Goal: Transaction & Acquisition: Book appointment/travel/reservation

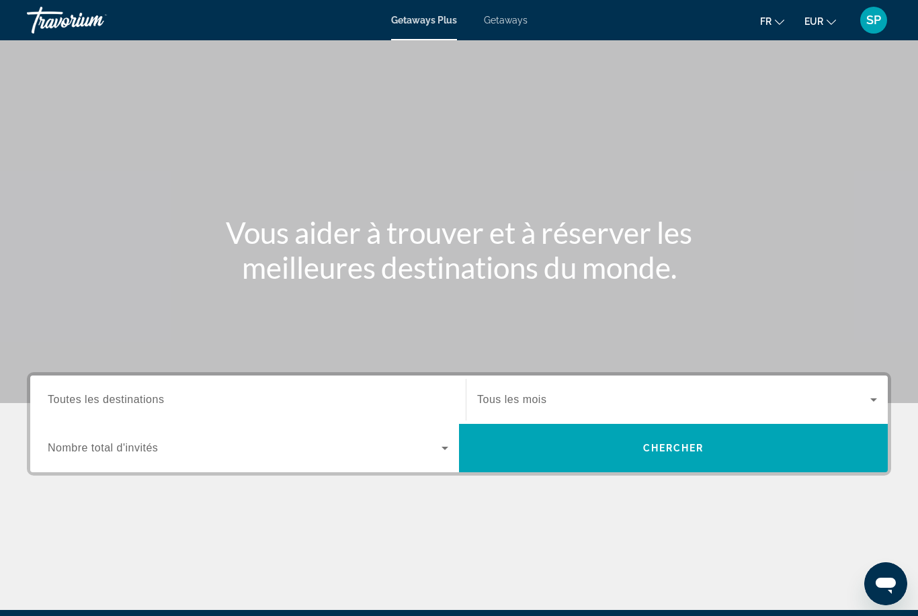
click at [172, 401] on input "Destination Toutes les destinations" at bounding box center [248, 401] width 401 height 16
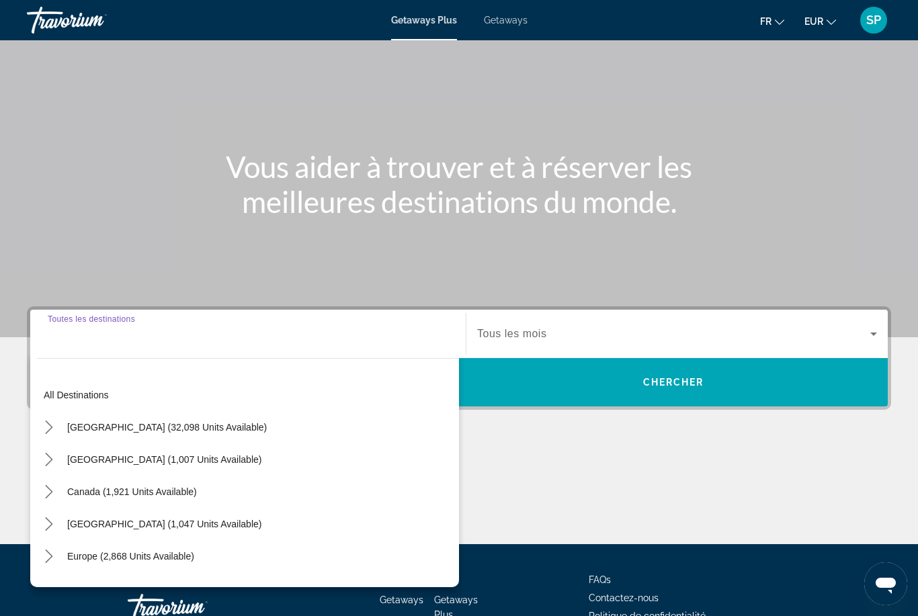
scroll to position [159, 0]
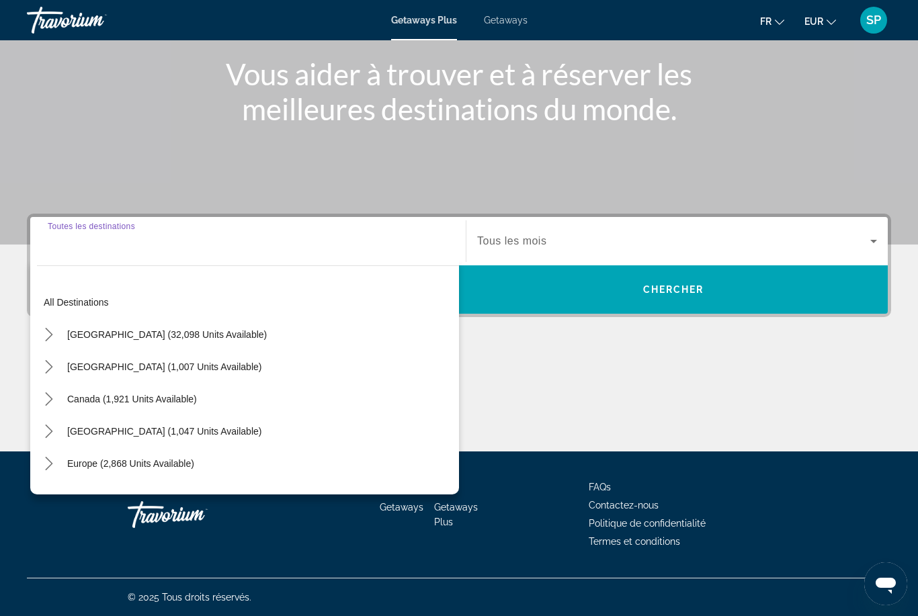
click at [52, 461] on icon "Toggle Europe (2,868 units available) submenu" at bounding box center [48, 463] width 13 height 13
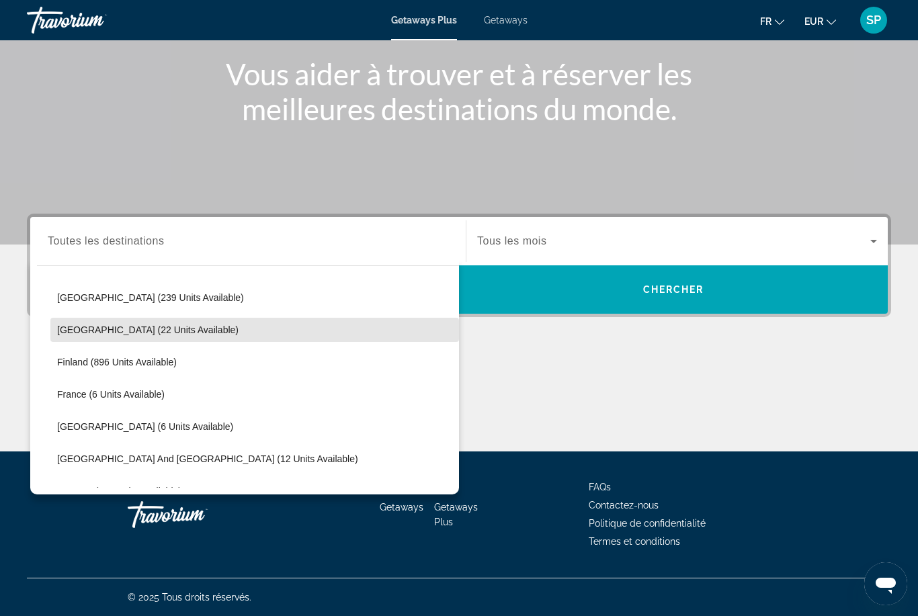
scroll to position [231, 0]
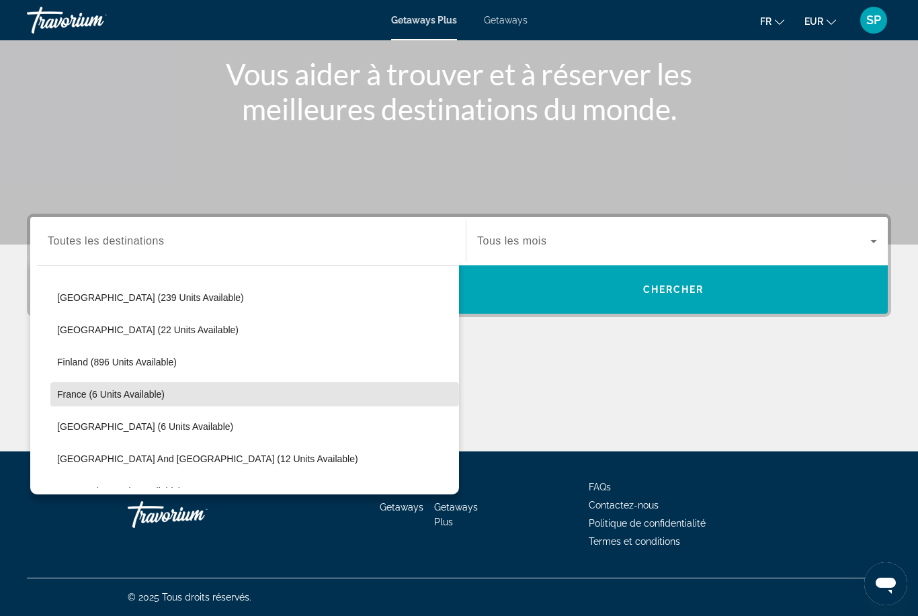
click at [141, 394] on span "France (6 units available)" at bounding box center [111, 394] width 108 height 11
type input "**********"
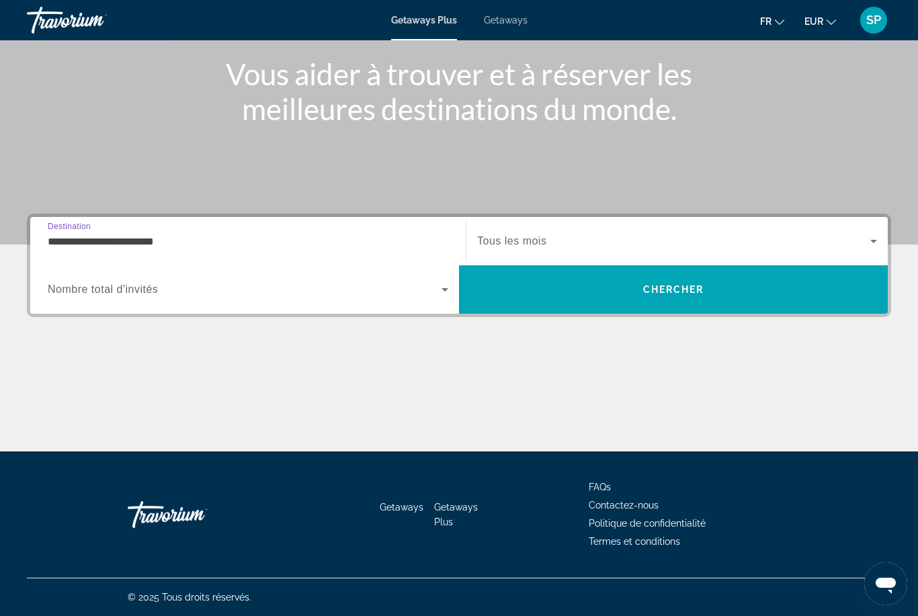
click at [522, 244] on span "Tous les mois" at bounding box center [511, 240] width 69 height 11
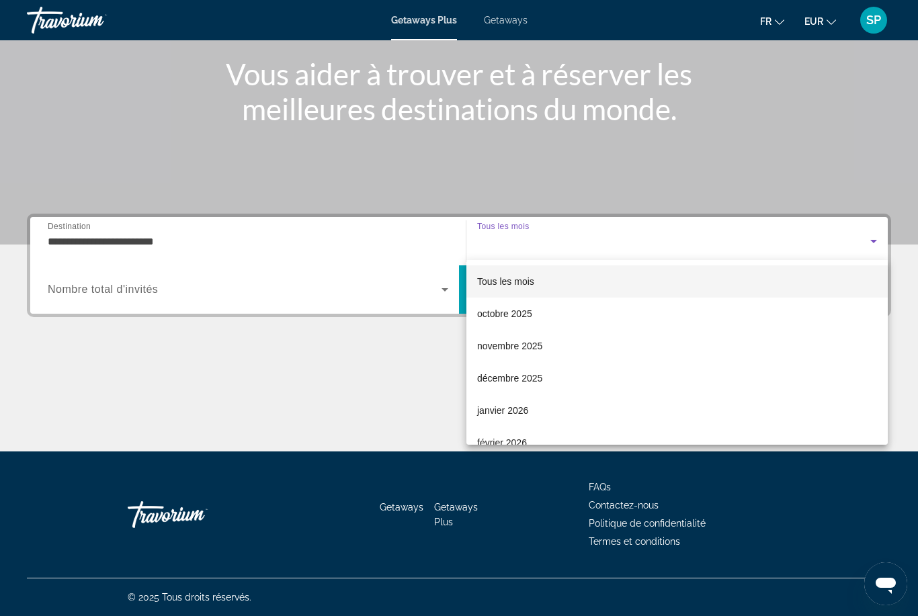
click at [533, 375] on span "décembre 2025" at bounding box center [509, 378] width 65 height 16
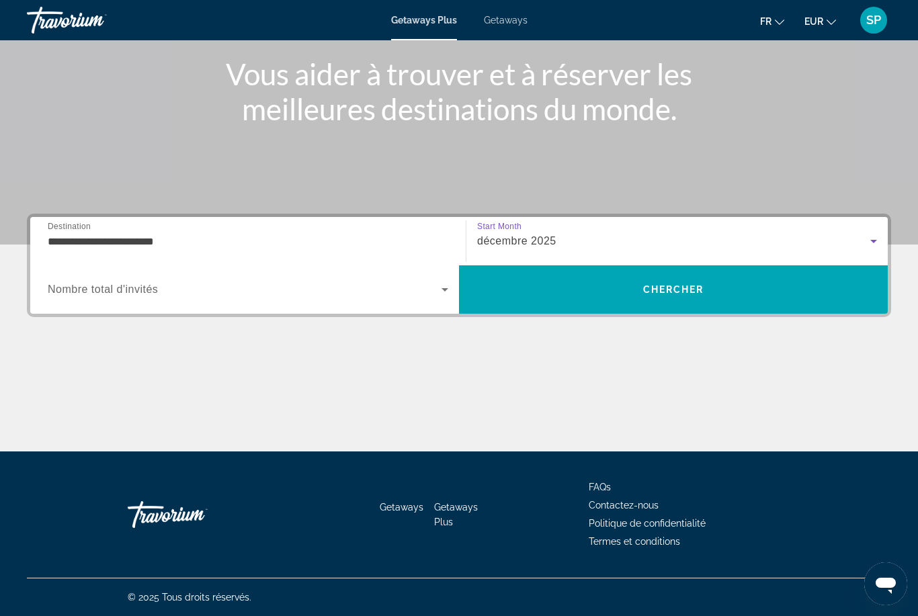
click at [279, 296] on span "Search widget" at bounding box center [245, 290] width 394 height 16
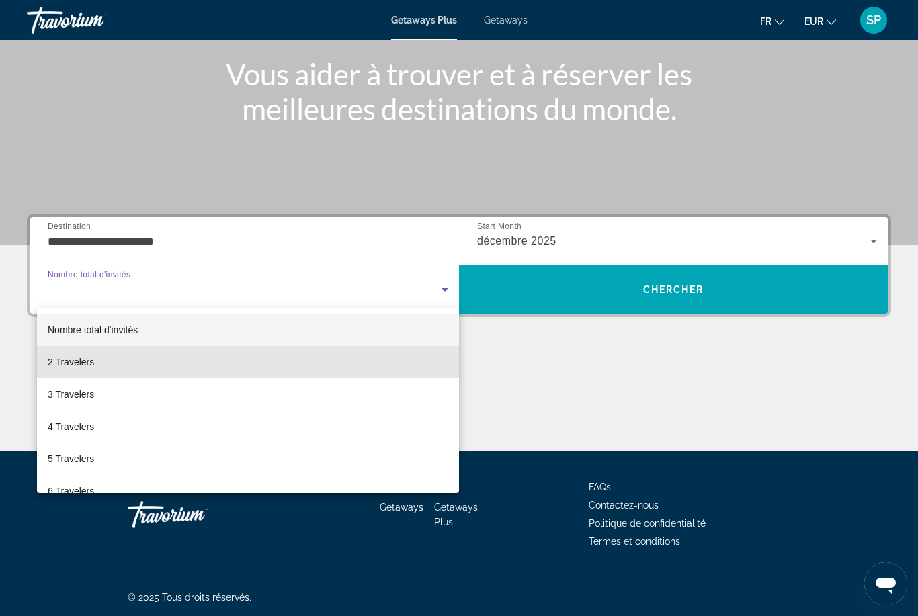
click at [122, 364] on mat-option "2 Travelers" at bounding box center [248, 362] width 422 height 32
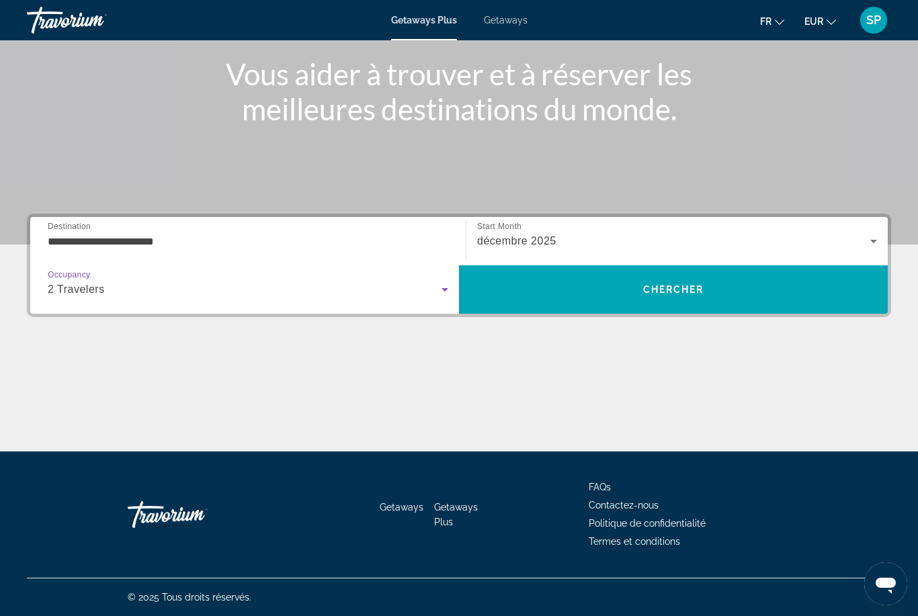
click at [622, 293] on span "Search" at bounding box center [673, 290] width 429 height 32
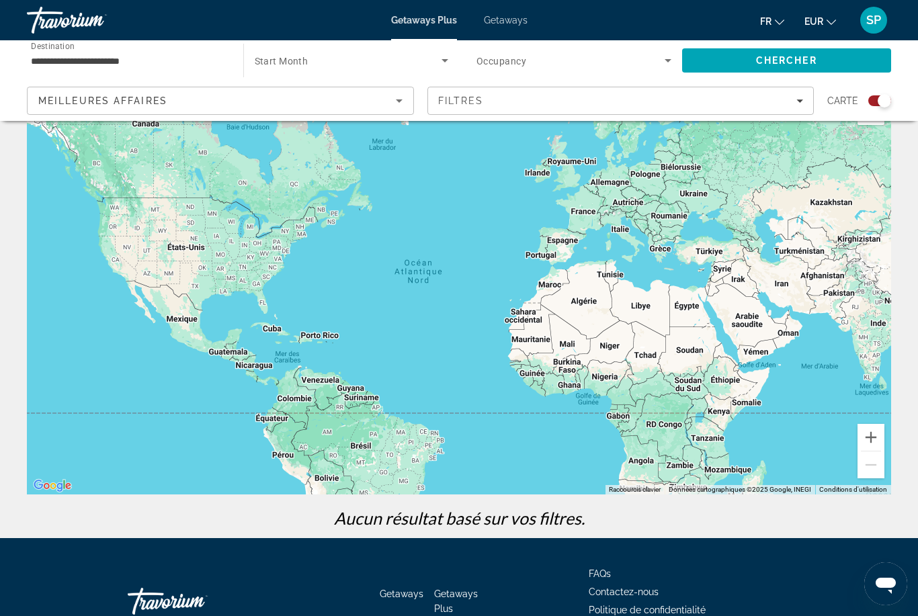
click at [884, 97] on div "Search widget" at bounding box center [884, 100] width 13 height 13
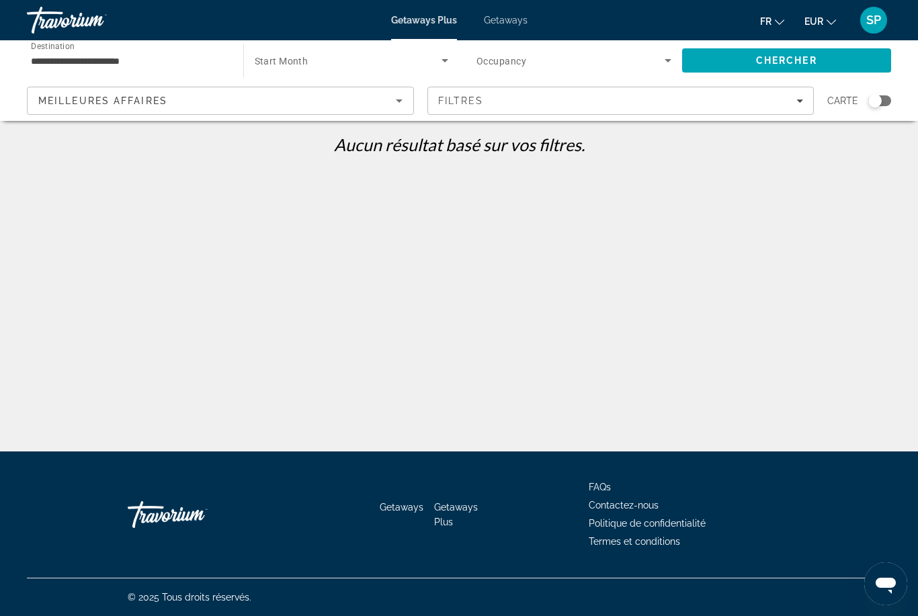
click at [513, 24] on span "Getaways" at bounding box center [506, 20] width 44 height 11
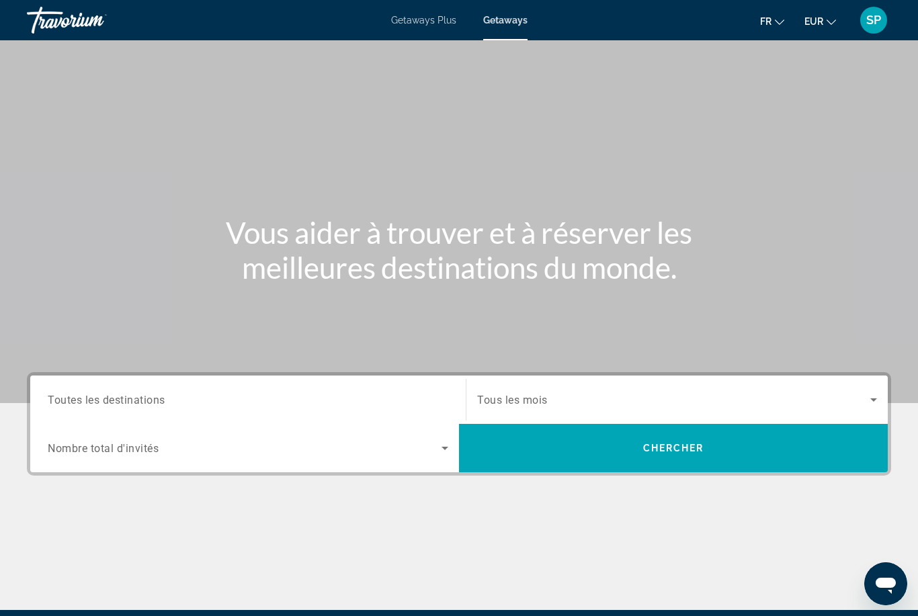
click at [181, 403] on input "Destination Toutes les destinations" at bounding box center [248, 401] width 401 height 16
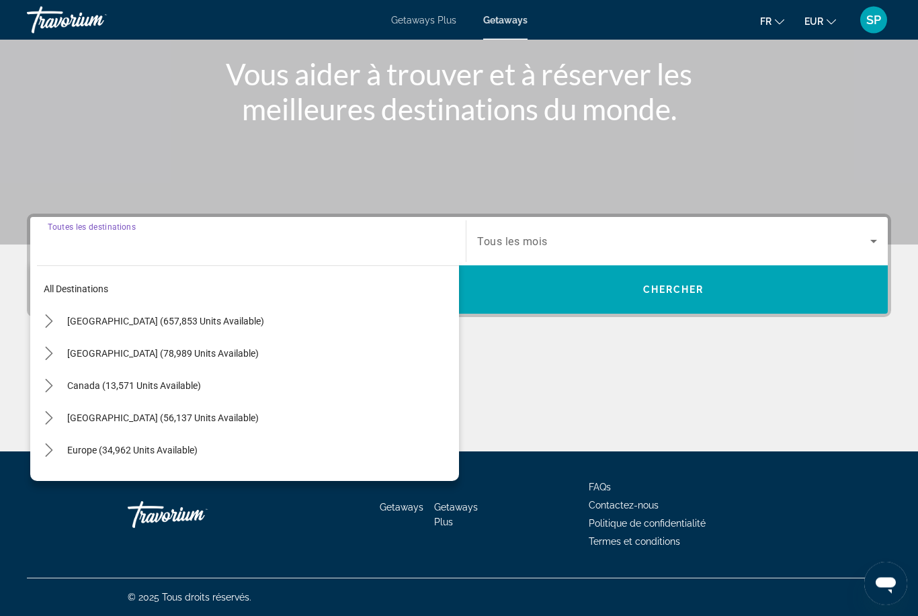
click at [50, 450] on icon "Toggle Europe (34,962 units available) submenu" at bounding box center [48, 450] width 7 height 13
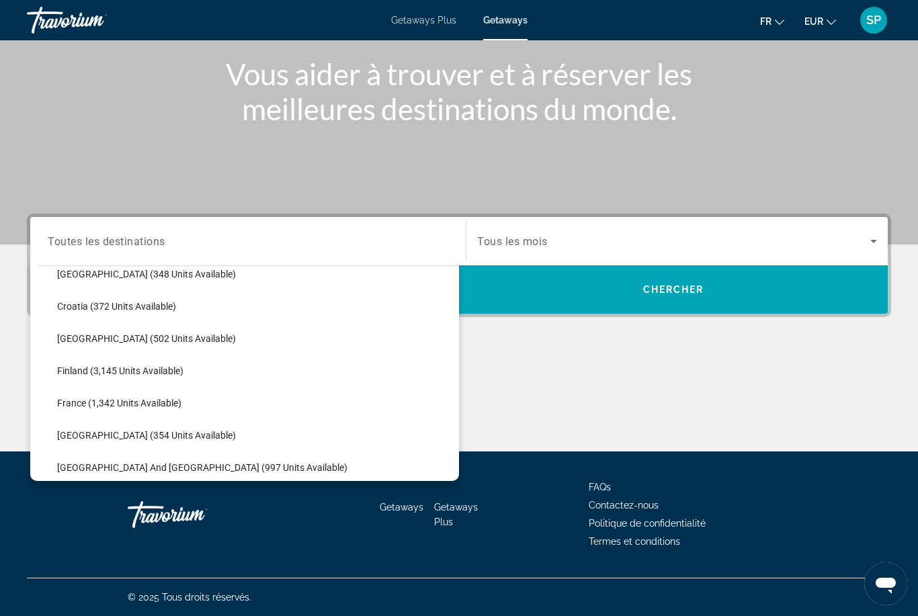
scroll to position [277, 0]
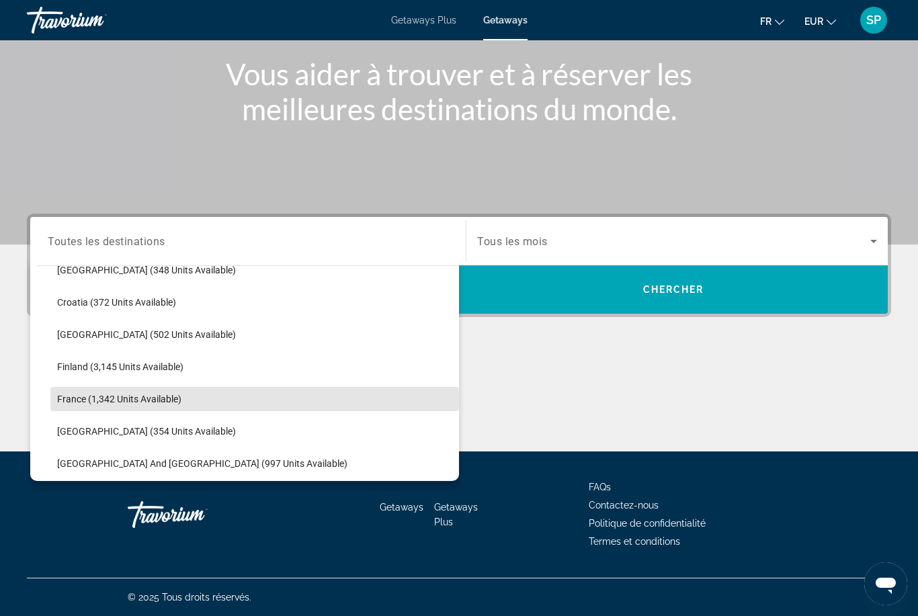
click at [150, 400] on span "France (1,342 units available)" at bounding box center [119, 399] width 124 height 11
type input "**********"
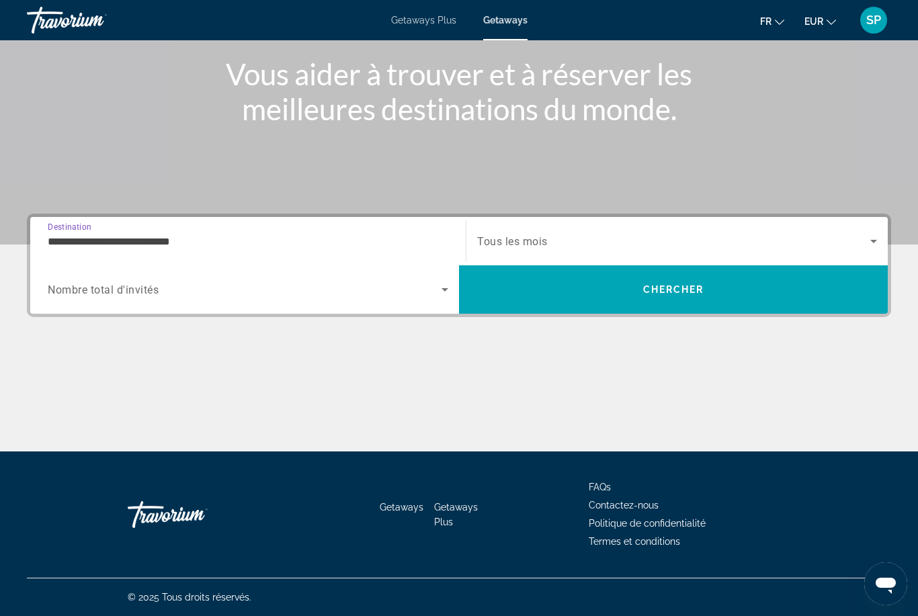
click at [531, 233] on span "Search widget" at bounding box center [673, 241] width 393 height 16
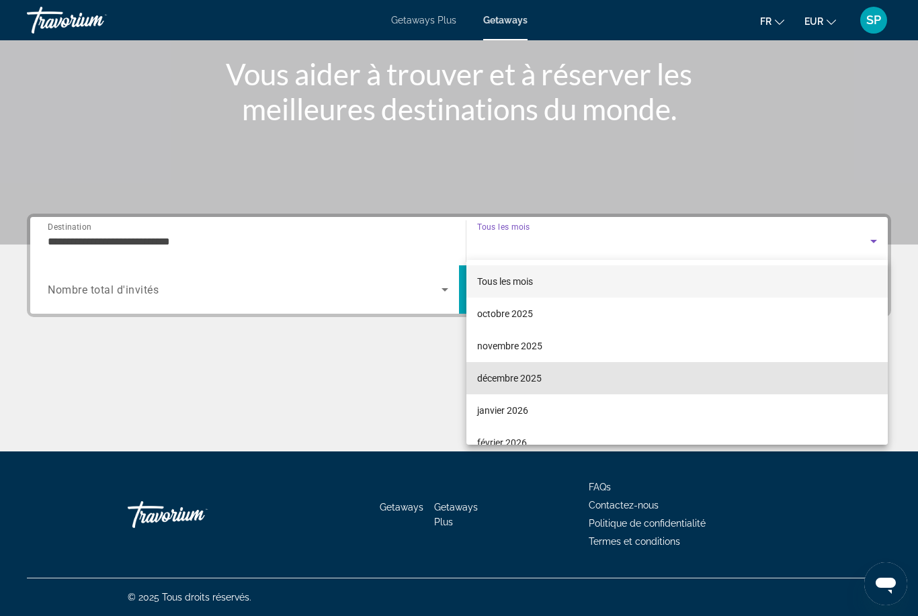
click at [517, 372] on span "décembre 2025" at bounding box center [509, 378] width 65 height 16
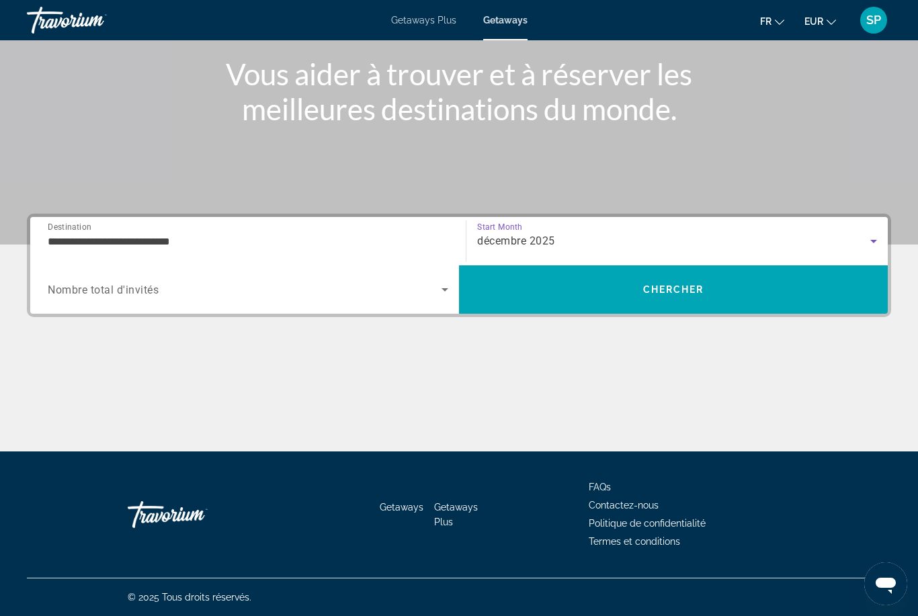
click at [255, 294] on span "Search widget" at bounding box center [245, 290] width 394 height 16
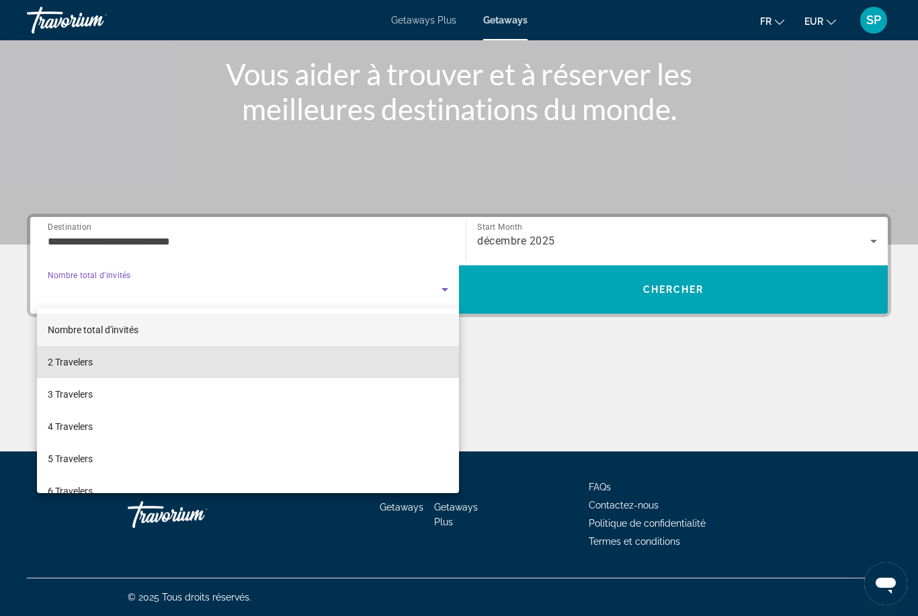
click at [159, 366] on mat-option "2 Travelers" at bounding box center [248, 362] width 422 height 32
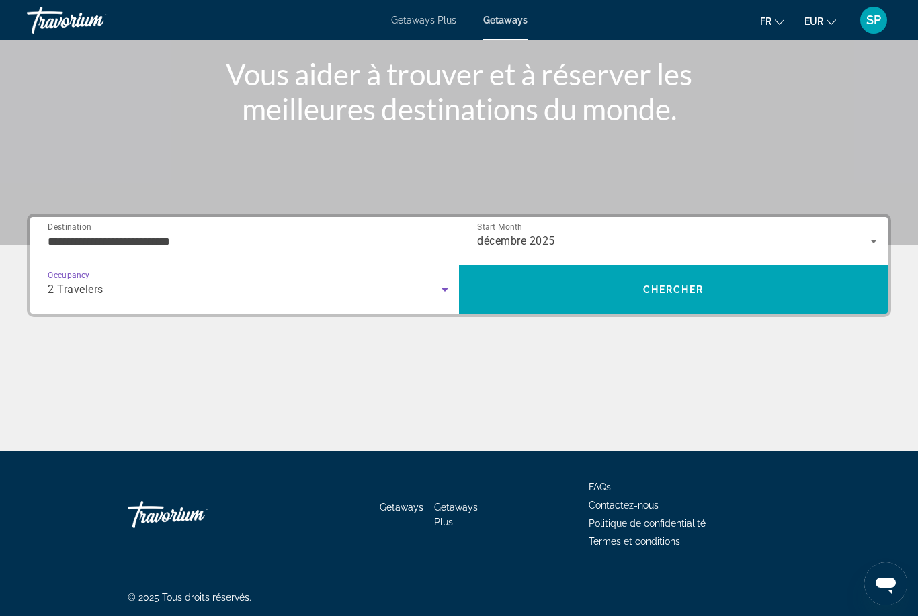
click at [670, 295] on span "Chercher" at bounding box center [673, 289] width 61 height 11
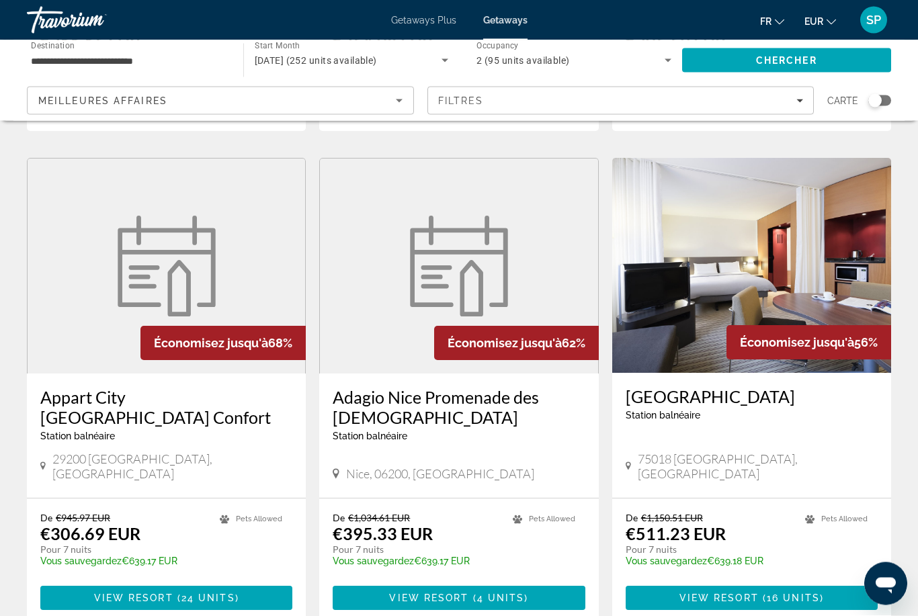
scroll to position [1451, 0]
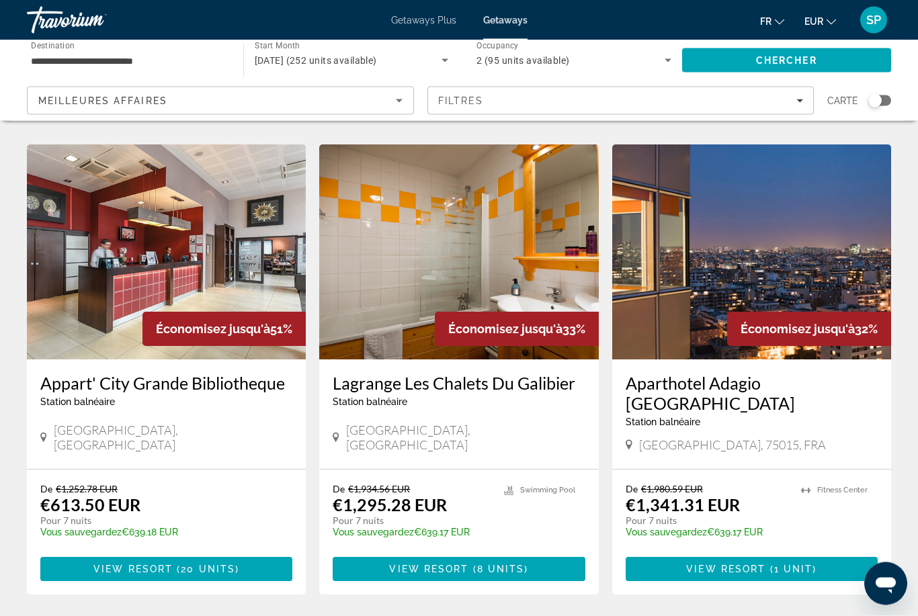
scroll to position [598, 0]
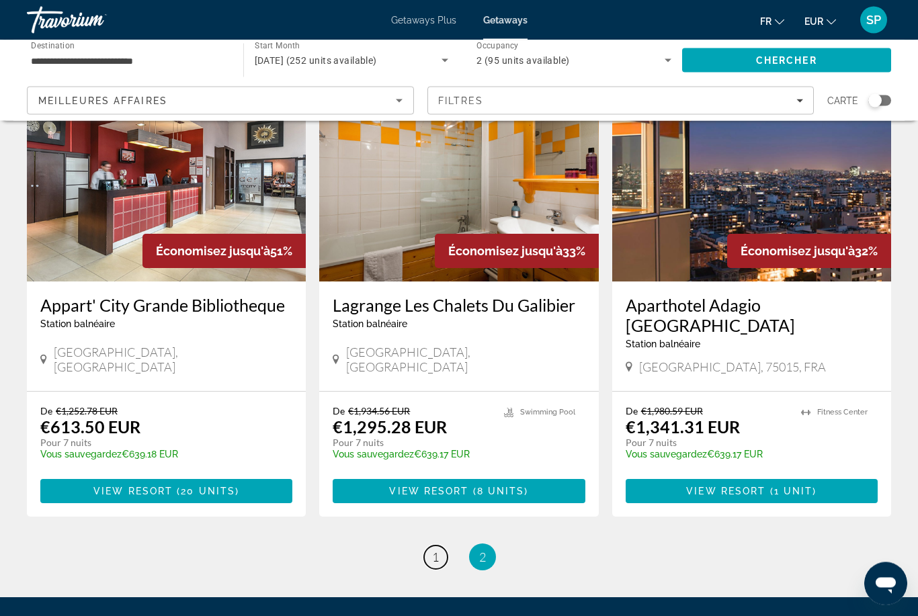
click at [430, 547] on link "page 1" at bounding box center [436, 559] width 24 height 24
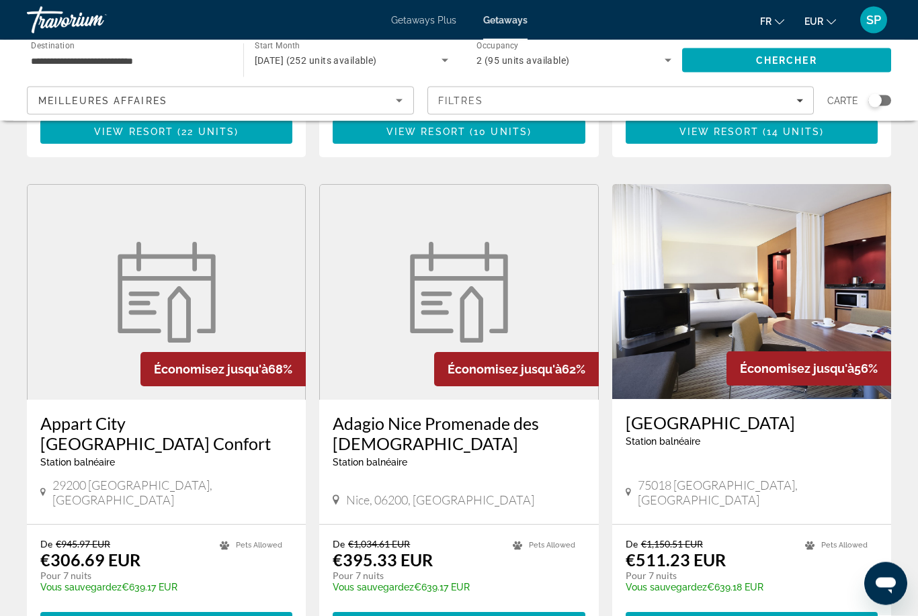
scroll to position [1430, 0]
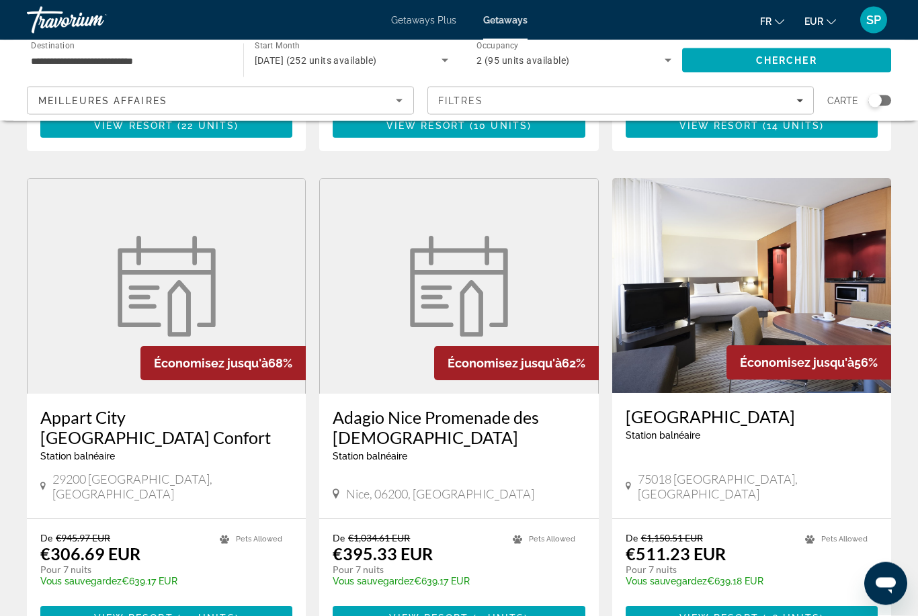
click at [439, 237] on img "Main content" at bounding box center [459, 287] width 114 height 101
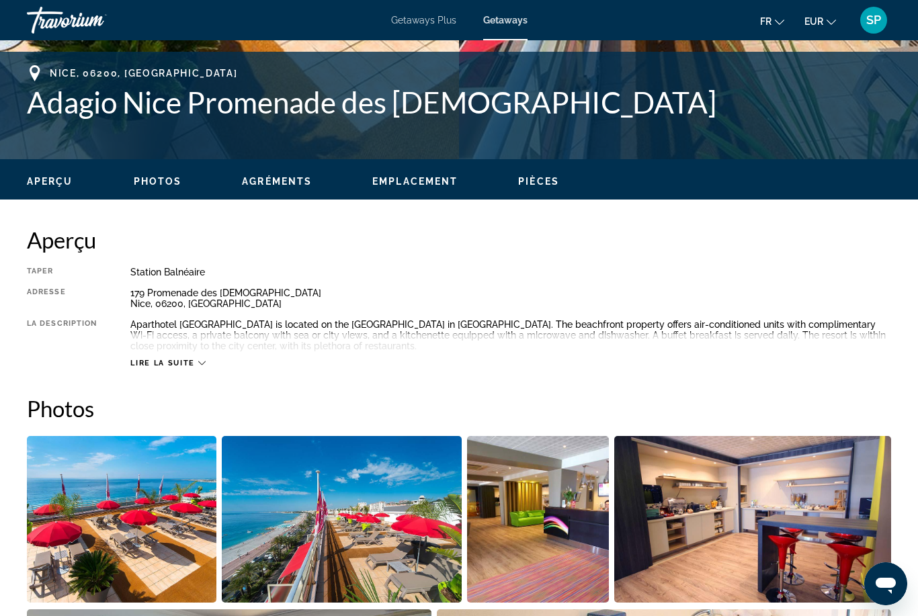
scroll to position [506, 0]
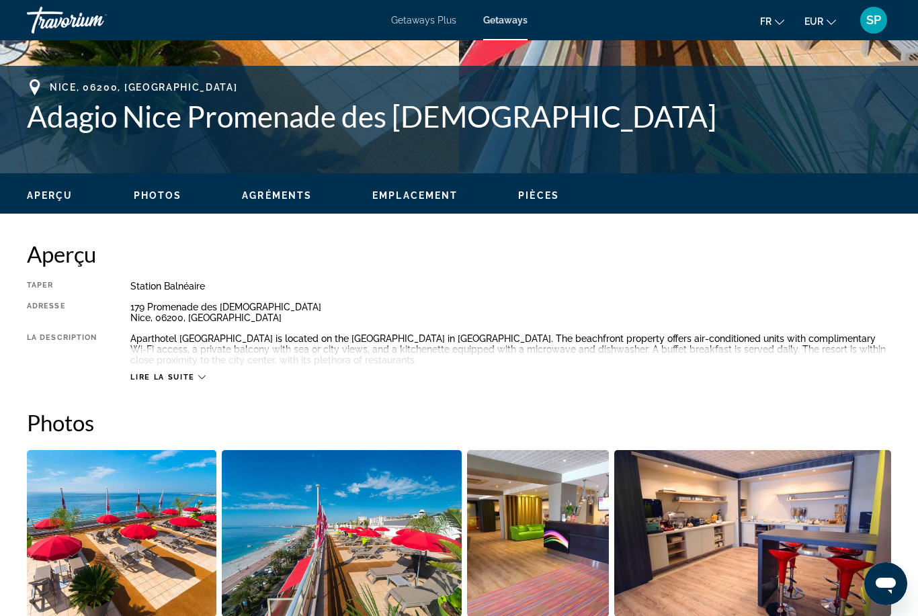
click at [195, 380] on div "Lire la suite" at bounding box center [167, 377] width 75 height 9
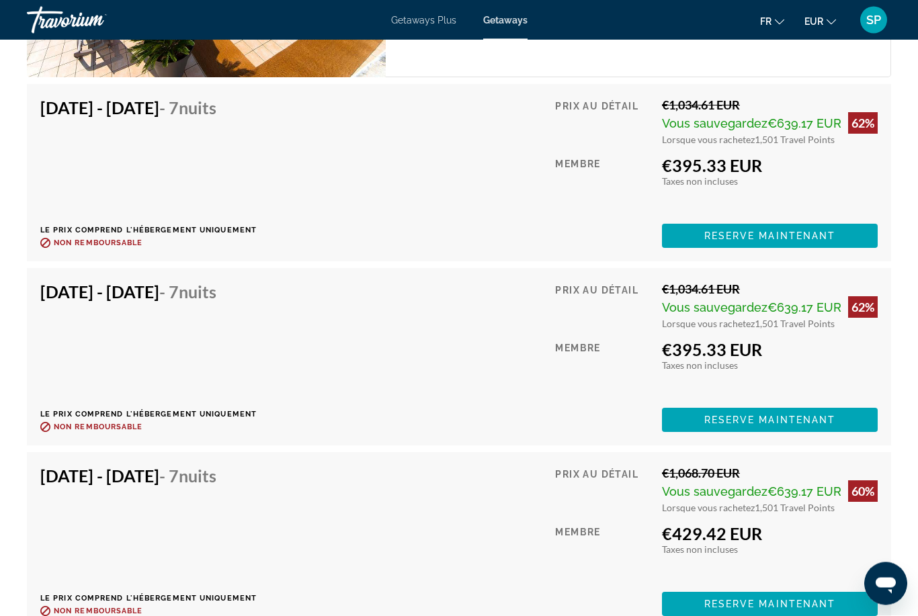
scroll to position [2623, 0]
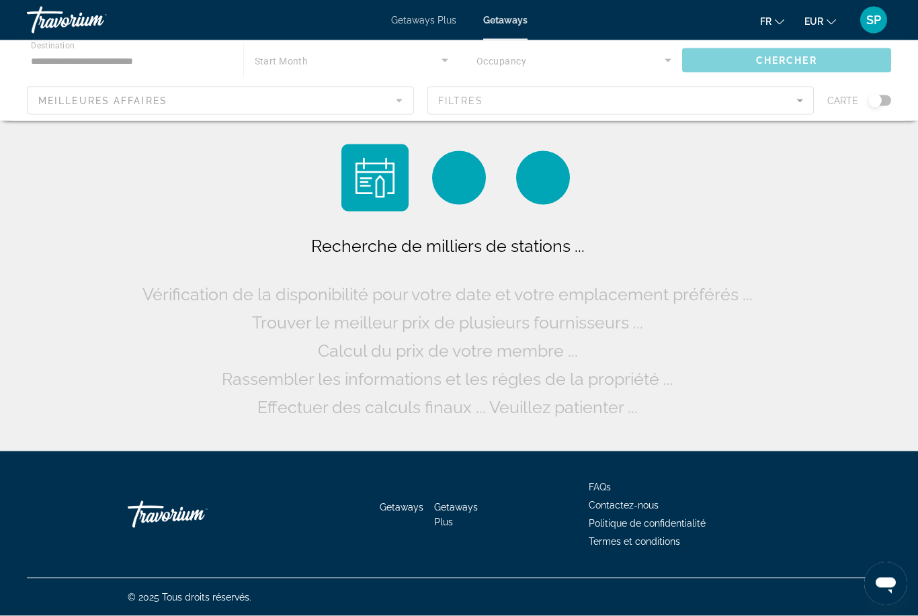
scroll to position [43, 0]
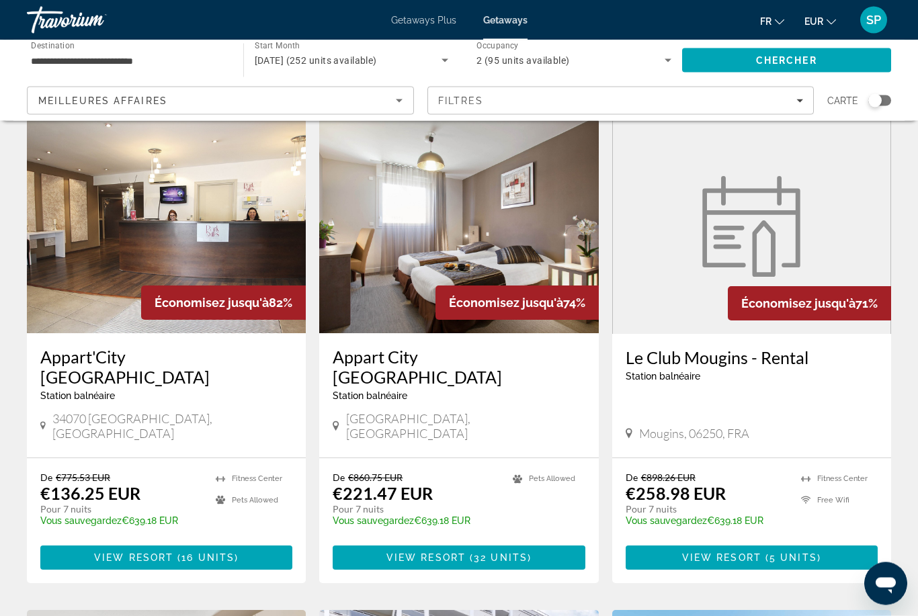
click at [473, 253] on img "Main content" at bounding box center [458, 226] width 279 height 215
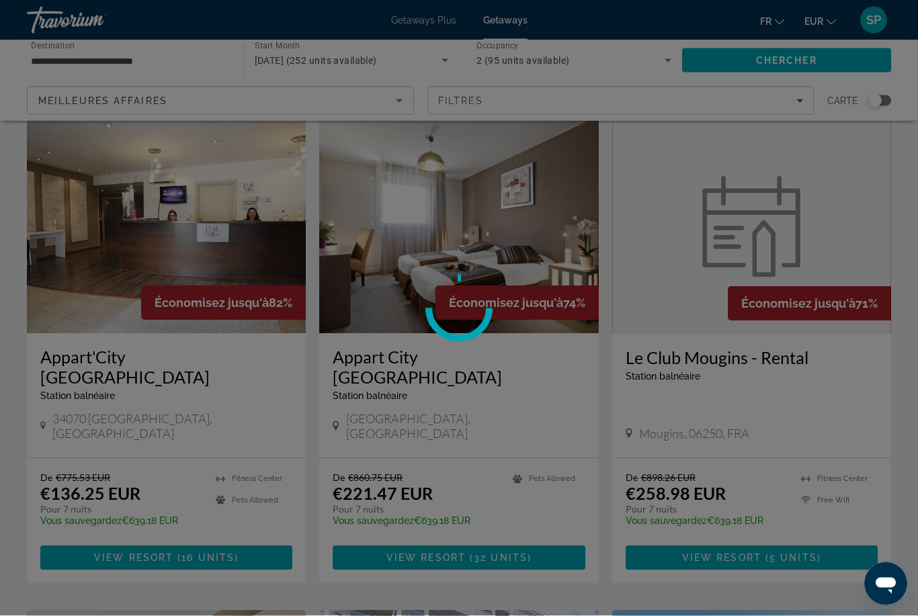
scroll to position [507, 0]
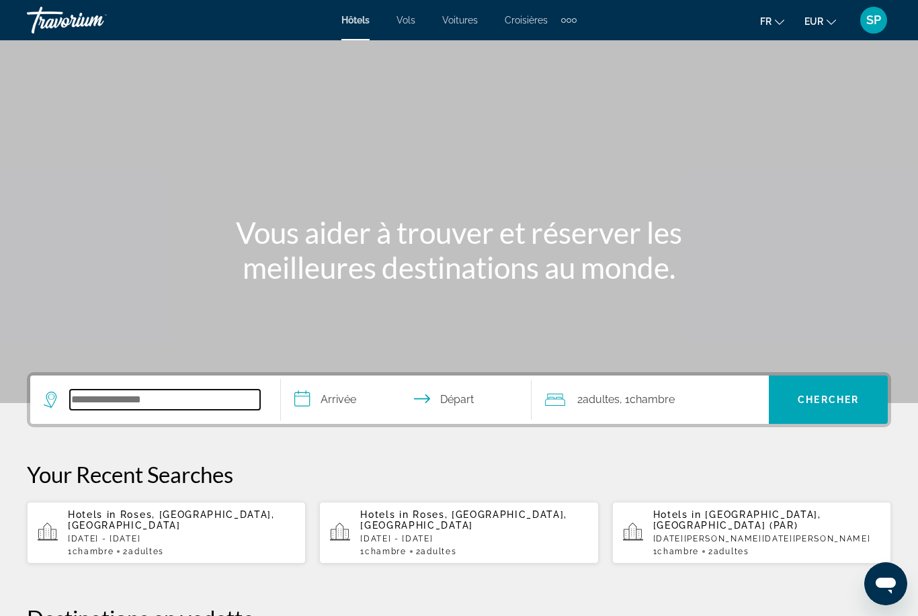
click at [130, 403] on input "Search hotel destination" at bounding box center [165, 400] width 190 height 20
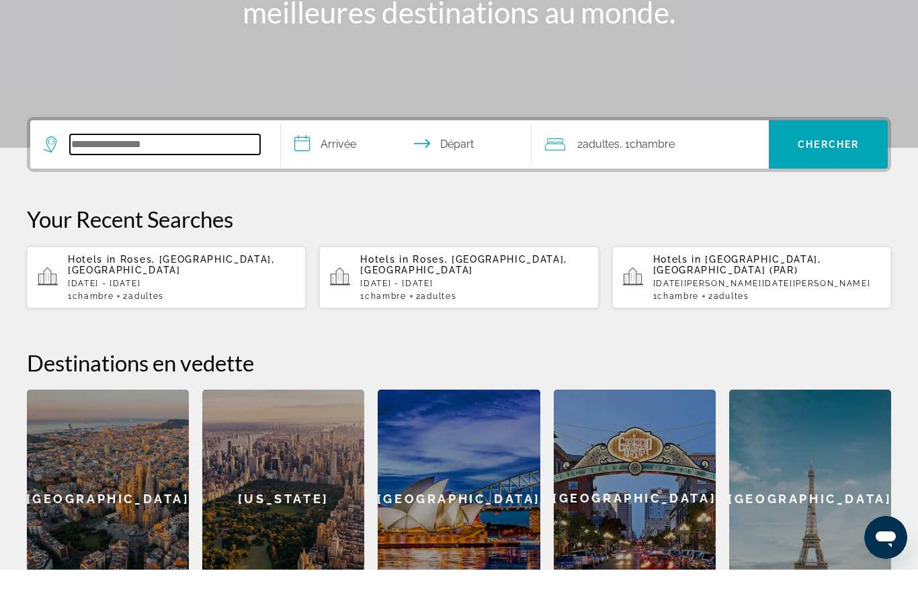
scroll to position [282, 0]
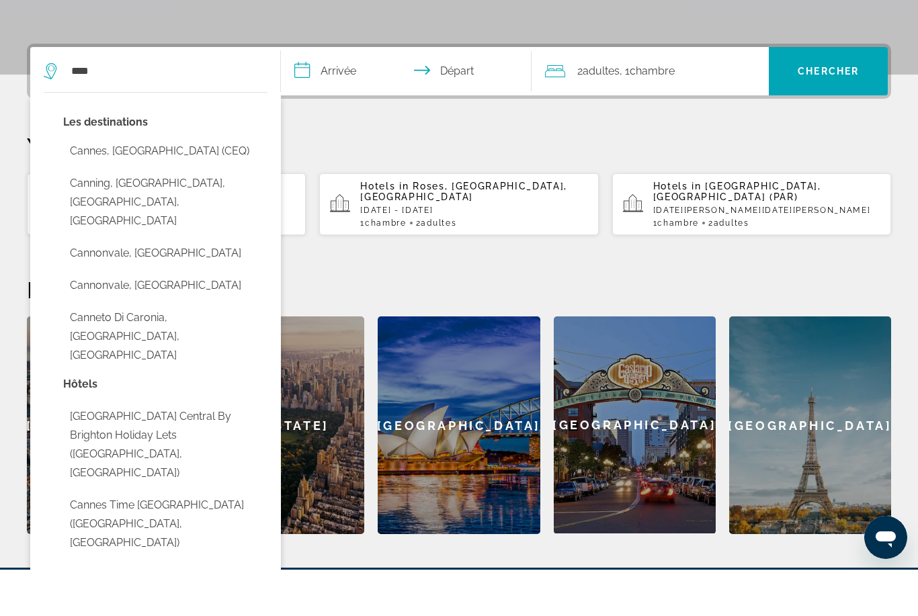
click at [138, 185] on button "Cannes, France (CEQ)" at bounding box center [165, 198] width 204 height 26
type input "**********"
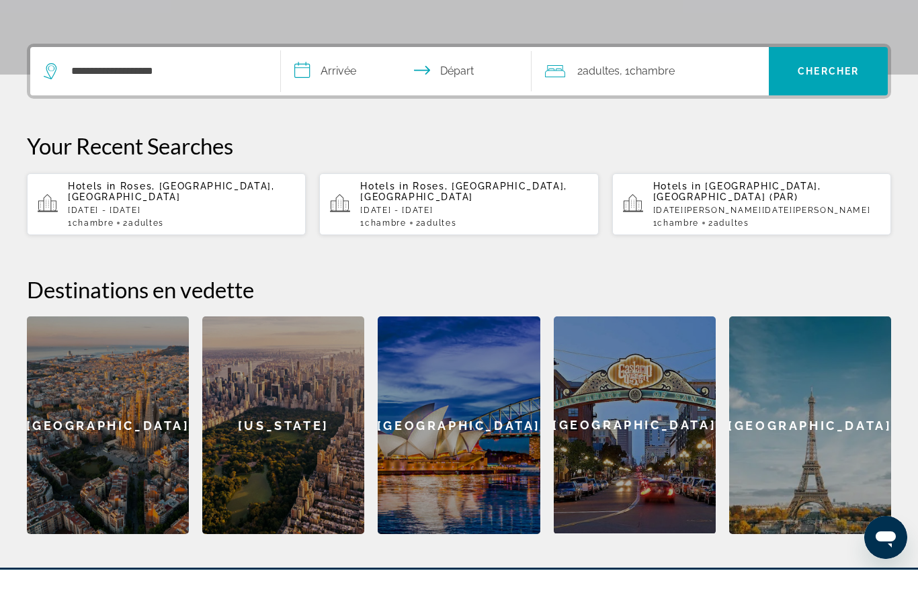
click at [374, 93] on input "**********" at bounding box center [409, 119] width 256 height 52
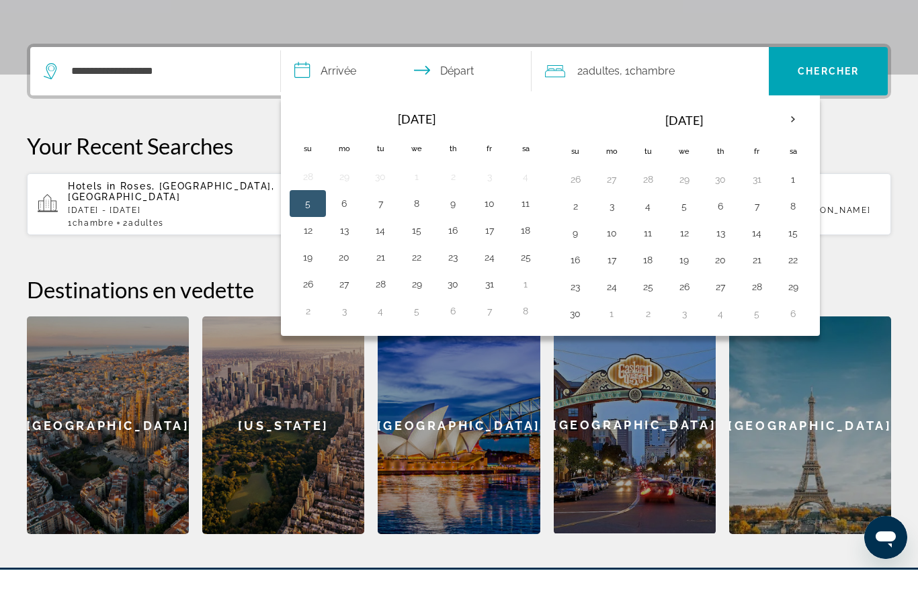
scroll to position [329, 0]
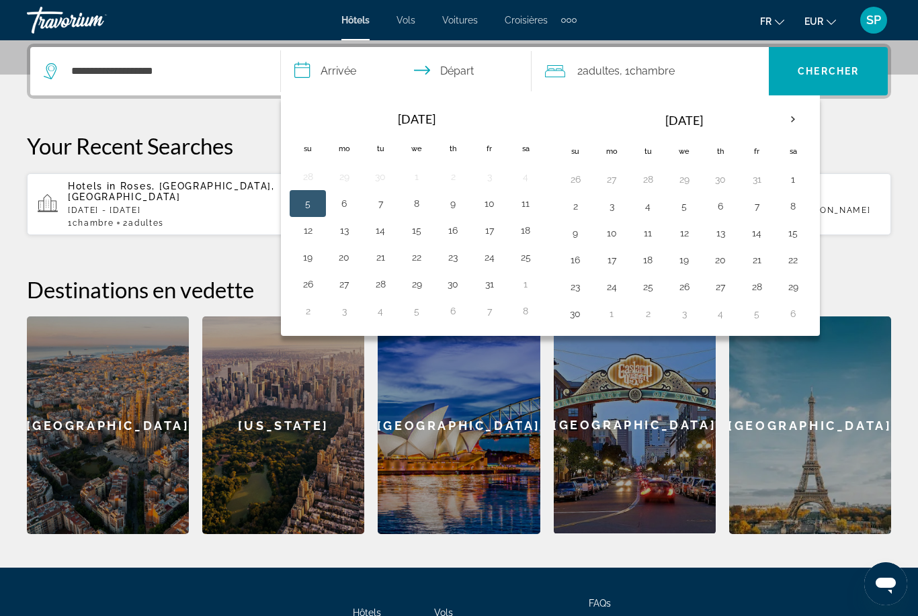
click at [793, 116] on th "Next month" at bounding box center [793, 120] width 36 height 30
click at [648, 261] on button "23" at bounding box center [648, 260] width 22 height 19
click at [616, 259] on button "22" at bounding box center [612, 260] width 22 height 19
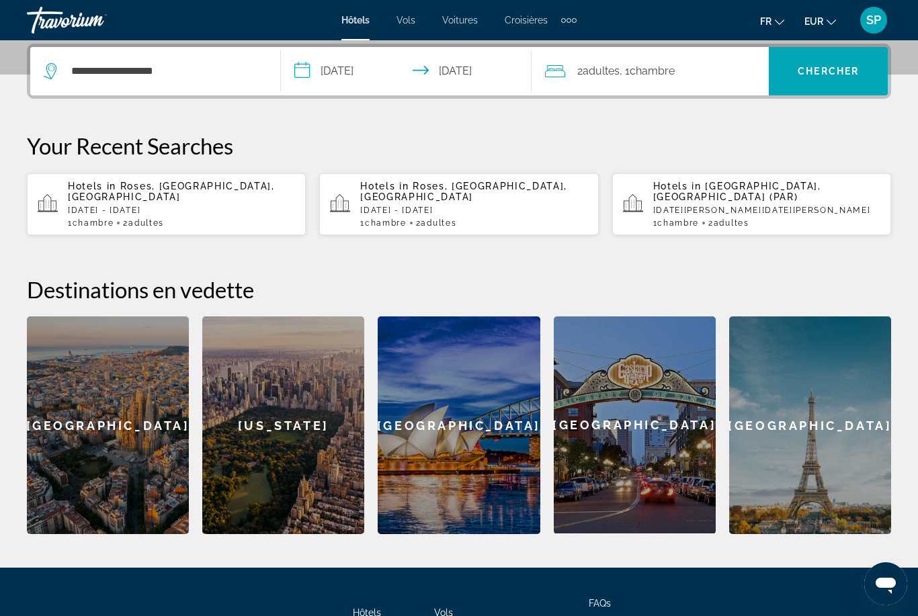
click at [487, 66] on input "**********" at bounding box center [409, 73] width 256 height 52
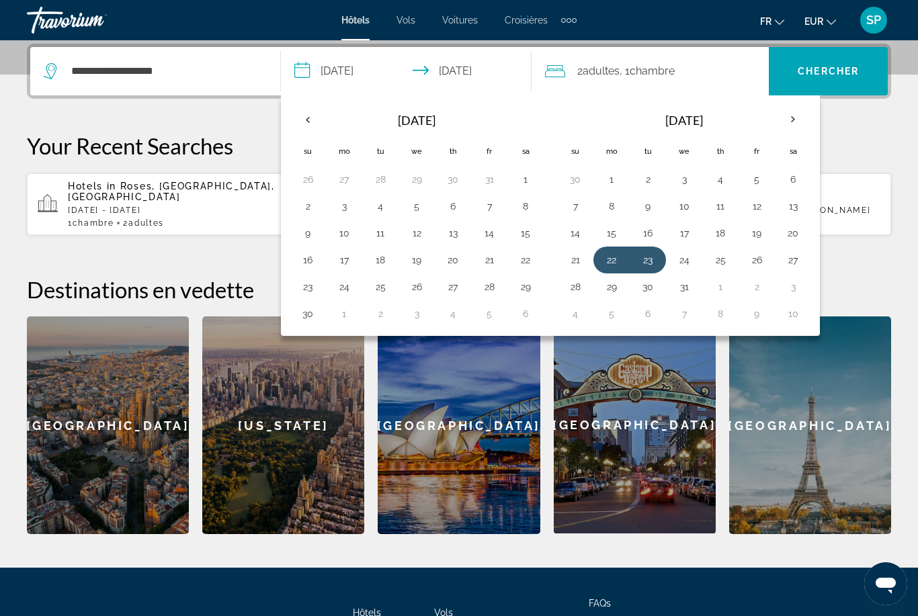
click at [760, 259] on button "26" at bounding box center [757, 260] width 22 height 19
click at [614, 260] on button "22" at bounding box center [612, 260] width 22 height 19
type input "**********"
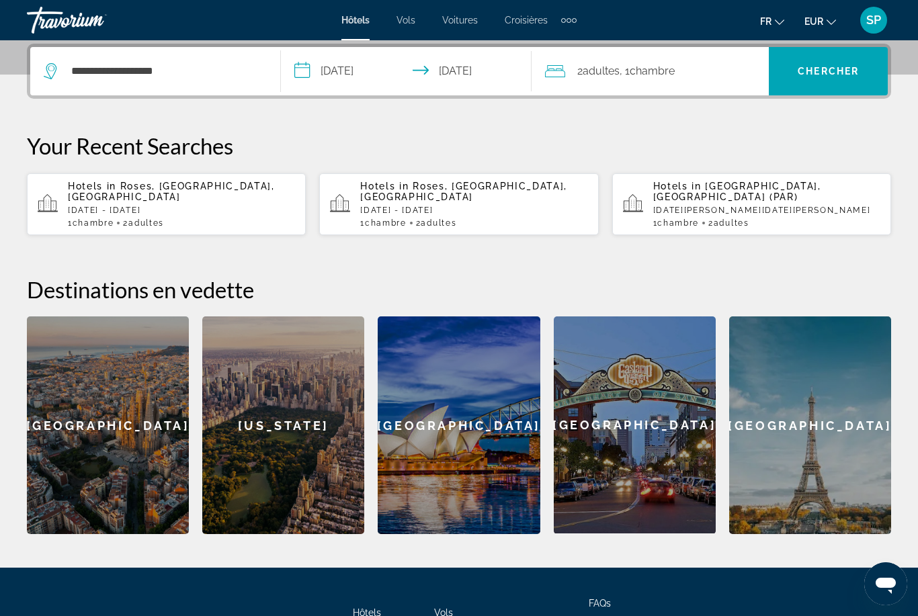
click at [840, 77] on span "Chercher" at bounding box center [828, 71] width 61 height 11
